Goal: Information Seeking & Learning: Learn about a topic

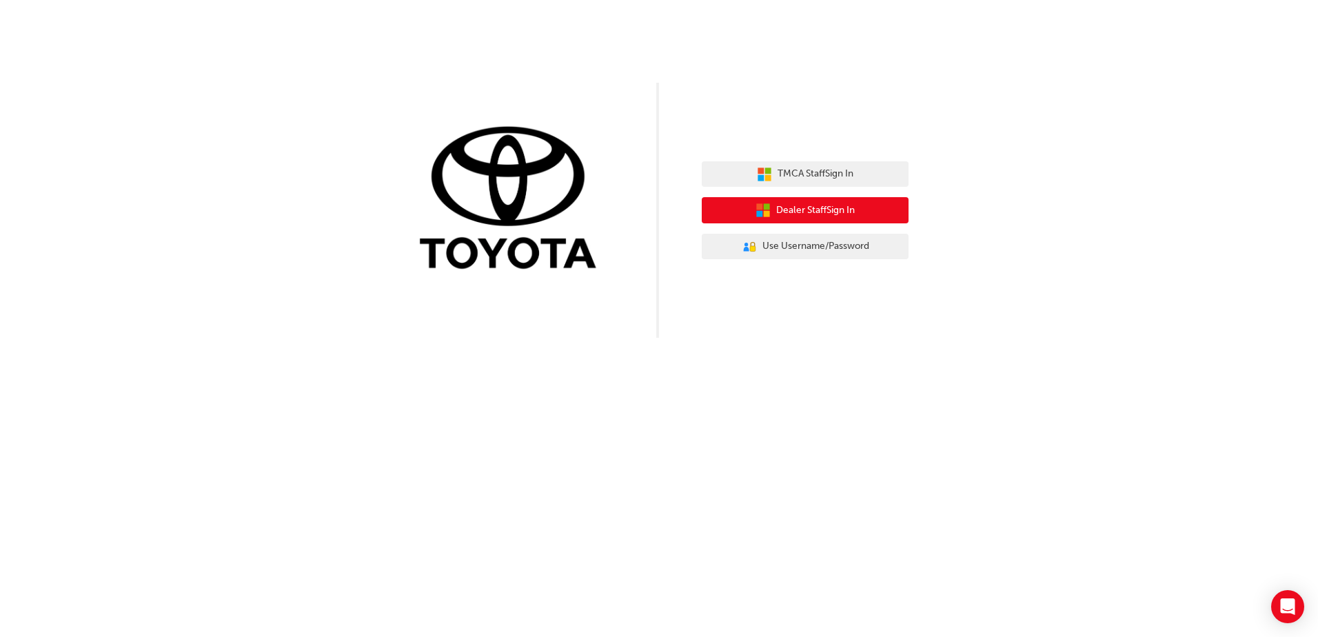
click at [831, 211] on span "Dealer Staff Sign In" at bounding box center [815, 211] width 79 height 16
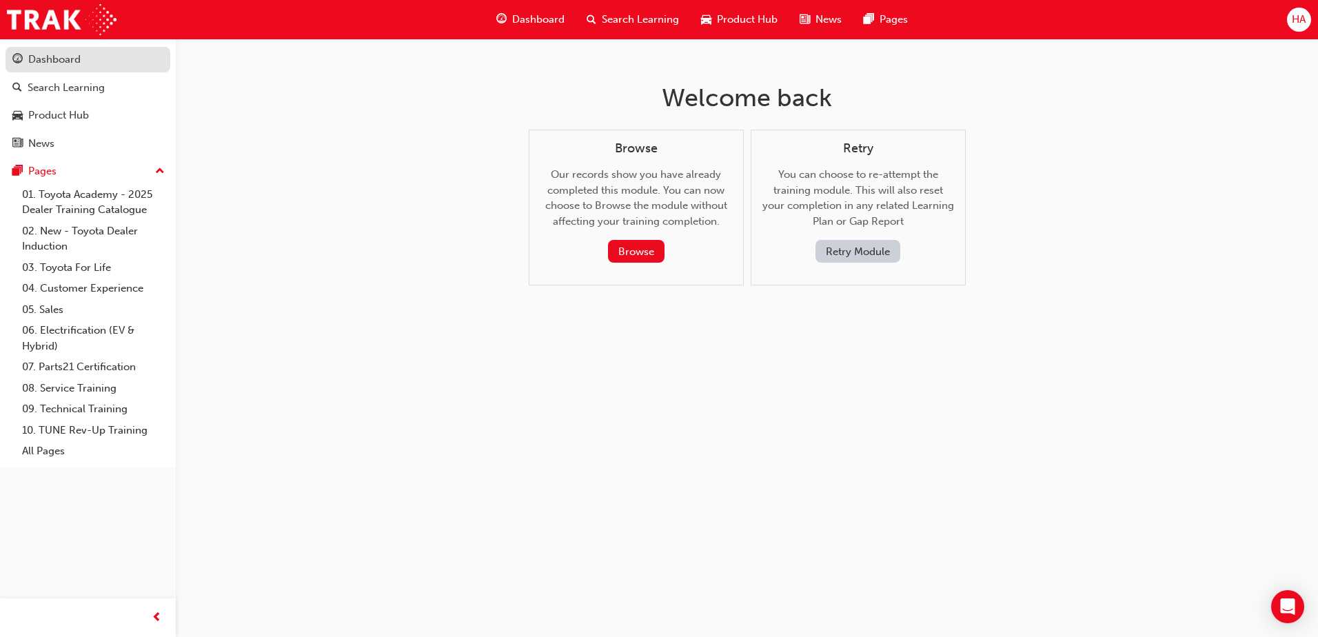
click at [47, 50] on link "Dashboard" at bounding box center [88, 60] width 165 height 26
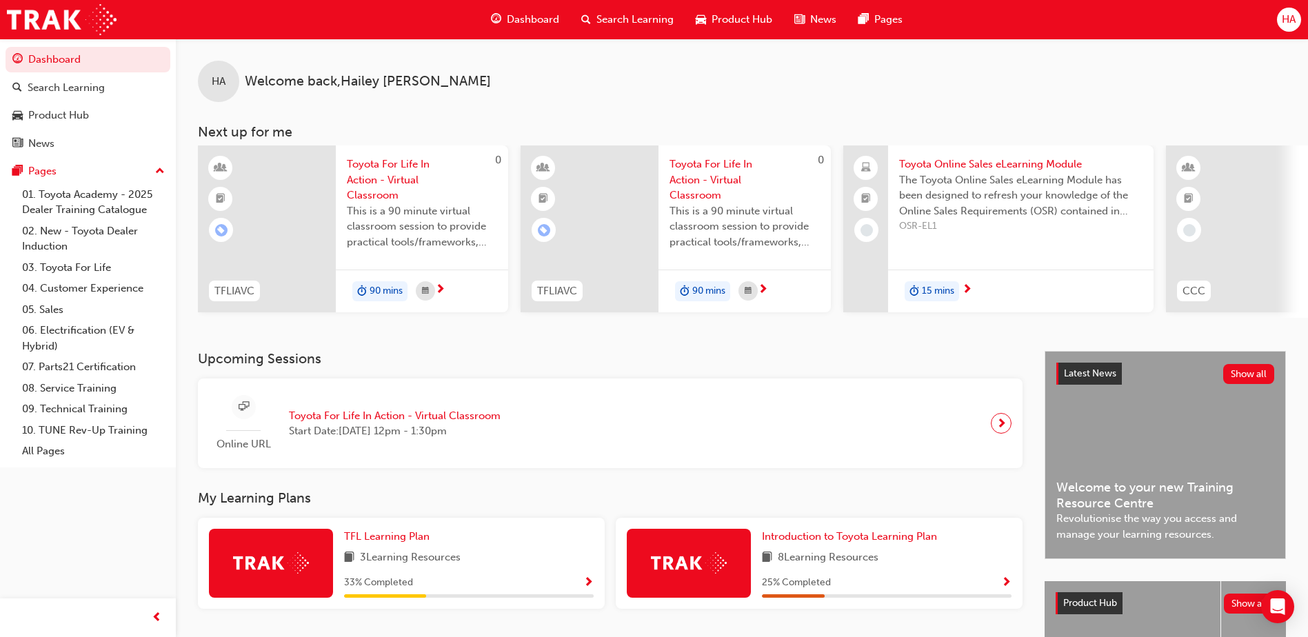
click at [449, 424] on span "Toyota For Life In Action - Virtual Classroom" at bounding box center [395, 416] width 212 height 16
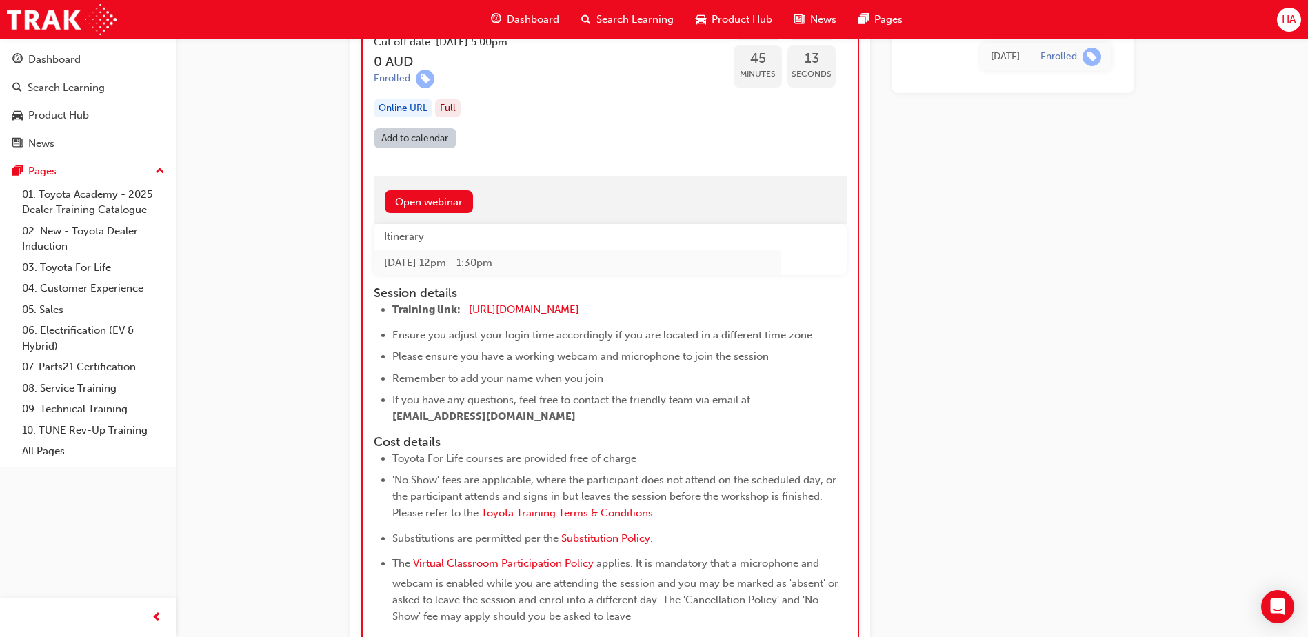
scroll to position [1950, 0]
